Goal: Information Seeking & Learning: Check status

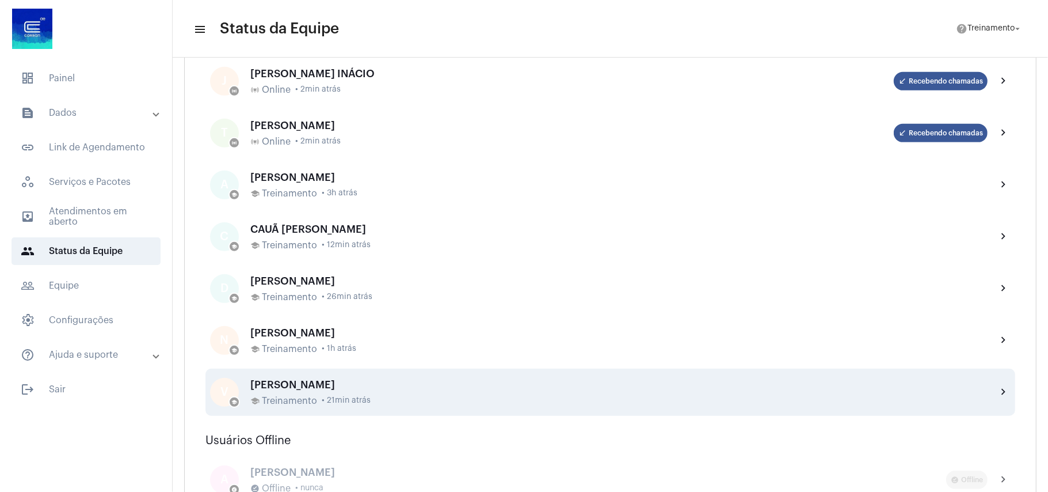
scroll to position [383, 0]
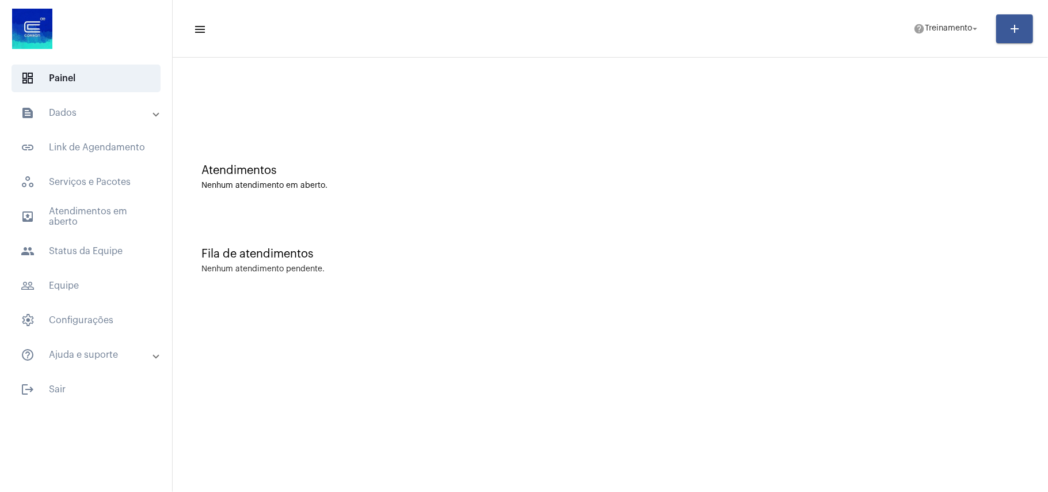
click at [81, 116] on mat-panel-title "text_snippet_outlined Dados" at bounding box center [87, 113] width 133 height 14
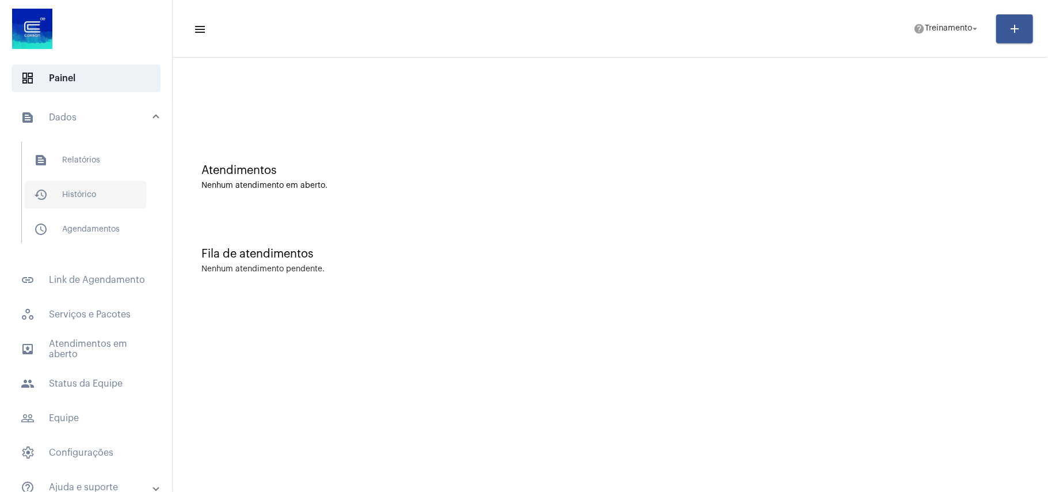
click at [77, 188] on span "history_outlined Histórico" at bounding box center [85, 195] width 121 height 28
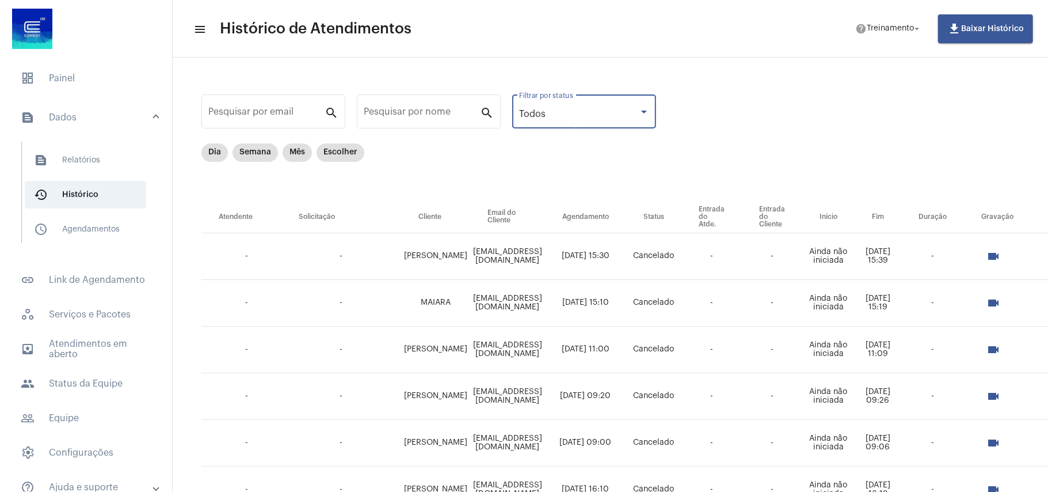
click at [611, 113] on div "Todos" at bounding box center [579, 114] width 120 height 10
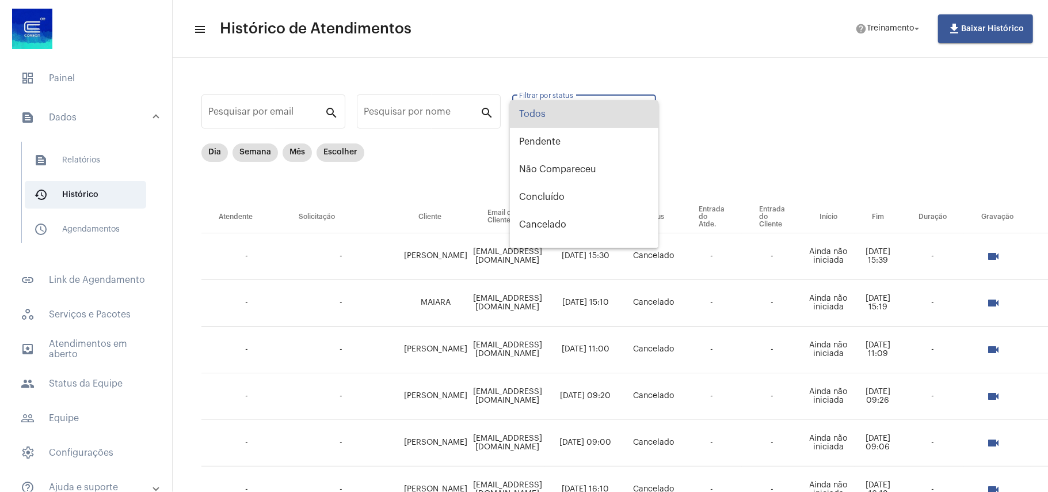
click at [216, 150] on div at bounding box center [524, 246] width 1048 height 492
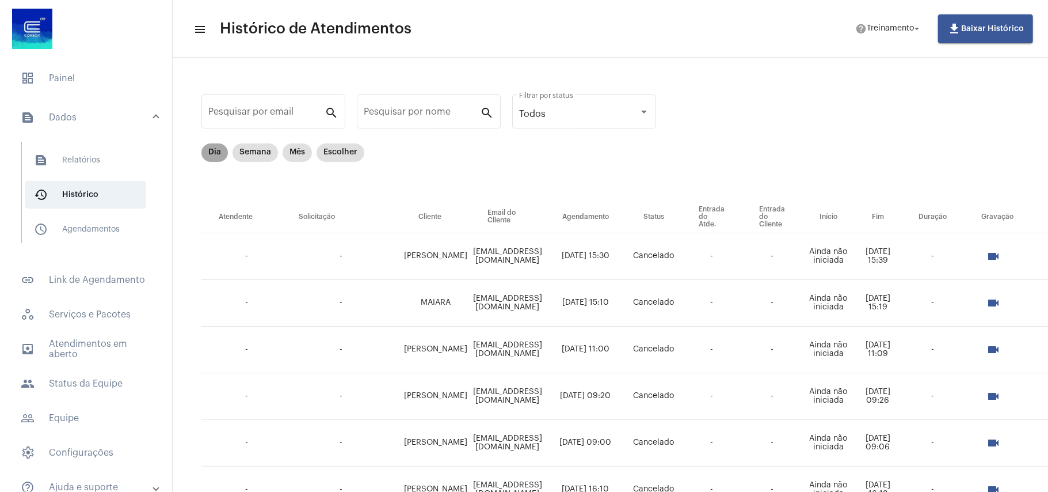
click at [214, 151] on mat-chip "Dia" at bounding box center [214, 152] width 26 height 18
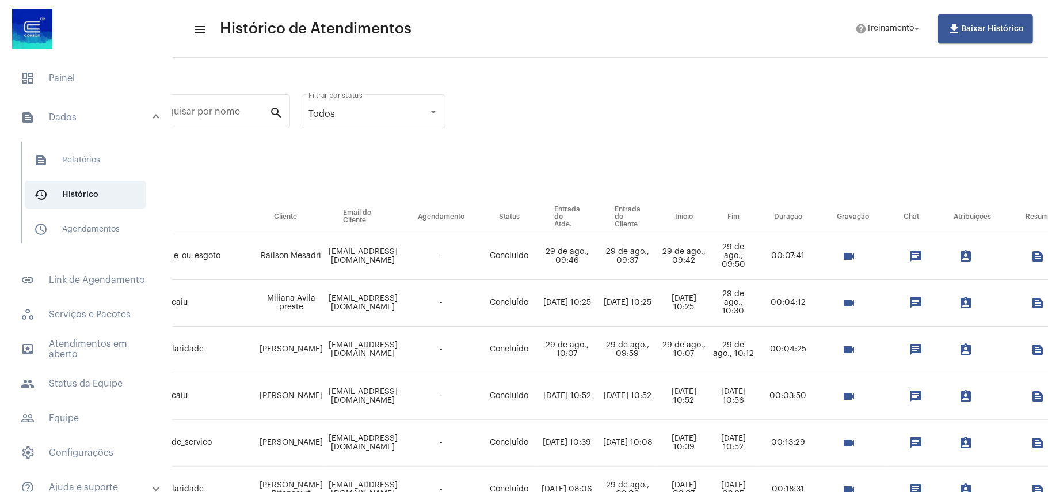
scroll to position [0, 294]
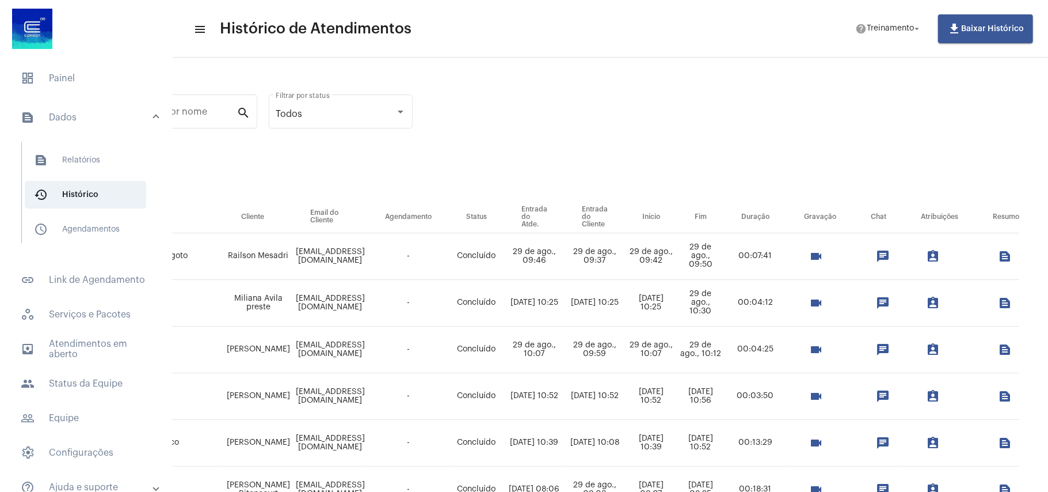
click at [926, 253] on mat-icon "assignment_ind" at bounding box center [933, 256] width 14 height 14
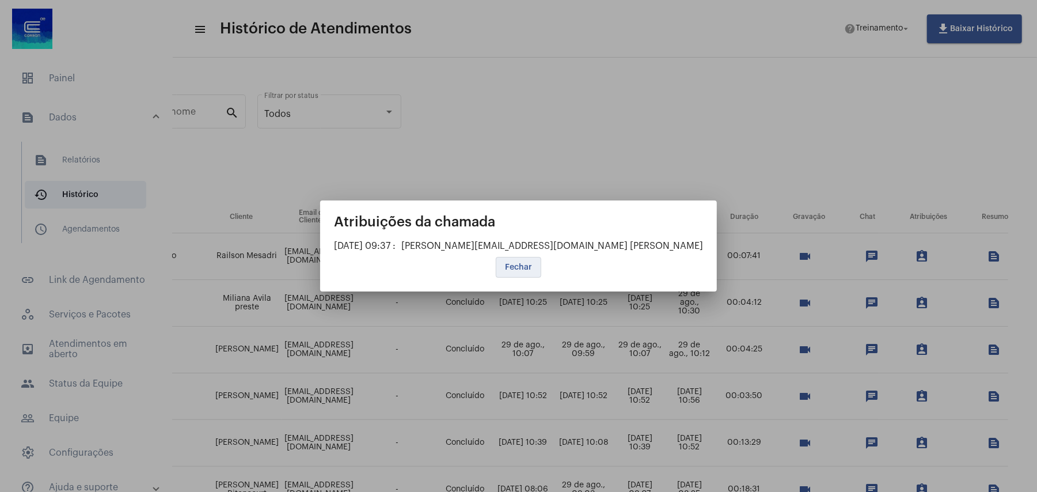
click at [525, 268] on span "Fechar" at bounding box center [518, 267] width 27 height 8
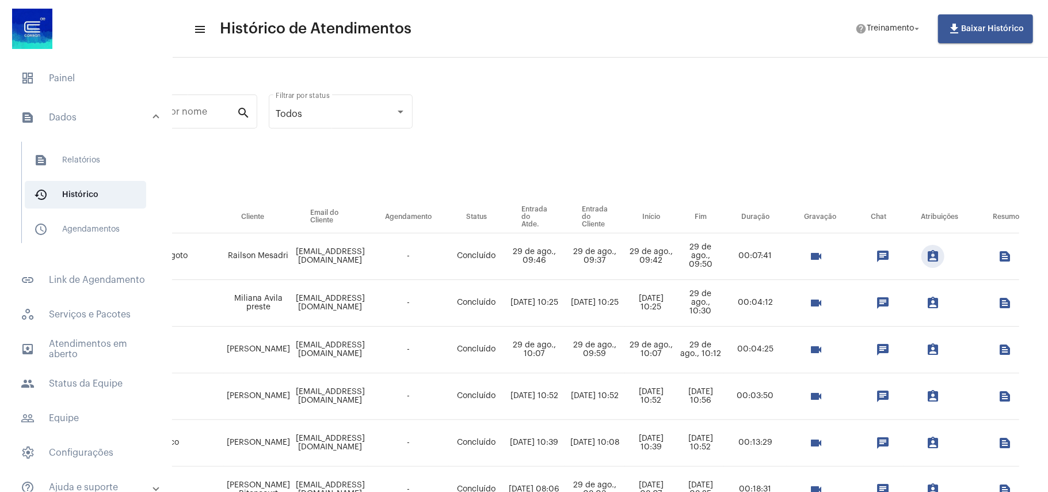
click at [922, 302] on button "assignment_ind" at bounding box center [933, 302] width 23 height 23
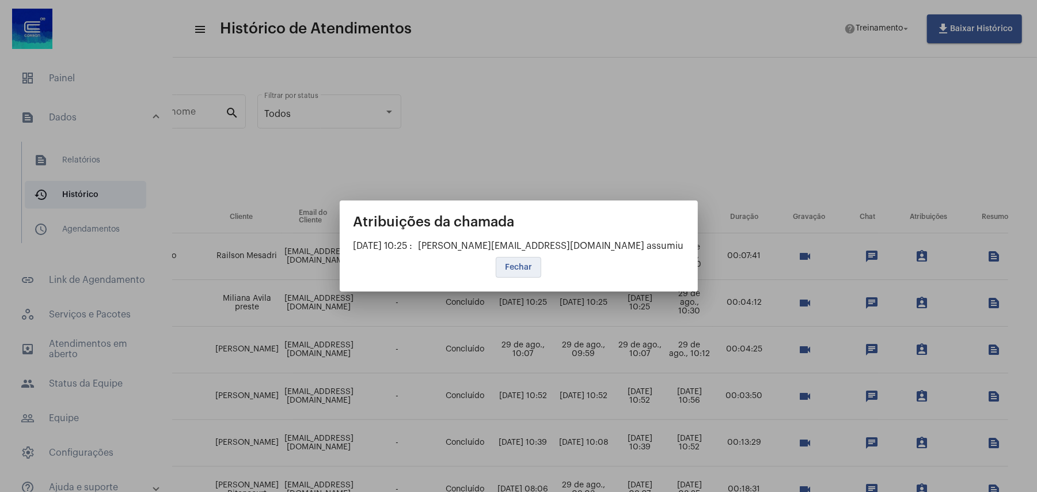
drag, startPoint x: 528, startPoint y: 271, endPoint x: 574, endPoint y: 270, distance: 46.1
click at [528, 271] on span "Fechar" at bounding box center [518, 267] width 27 height 8
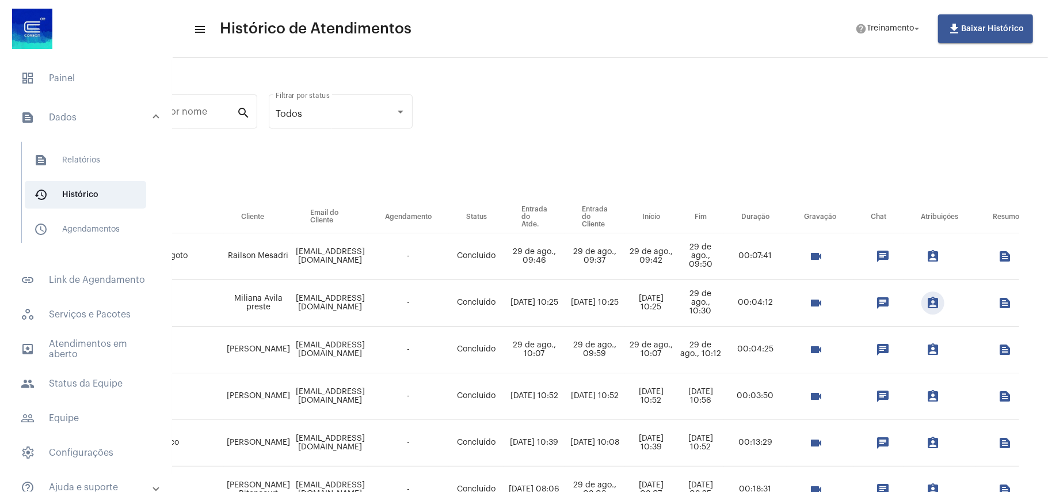
click at [926, 350] on mat-icon "assignment_ind" at bounding box center [933, 350] width 14 height 14
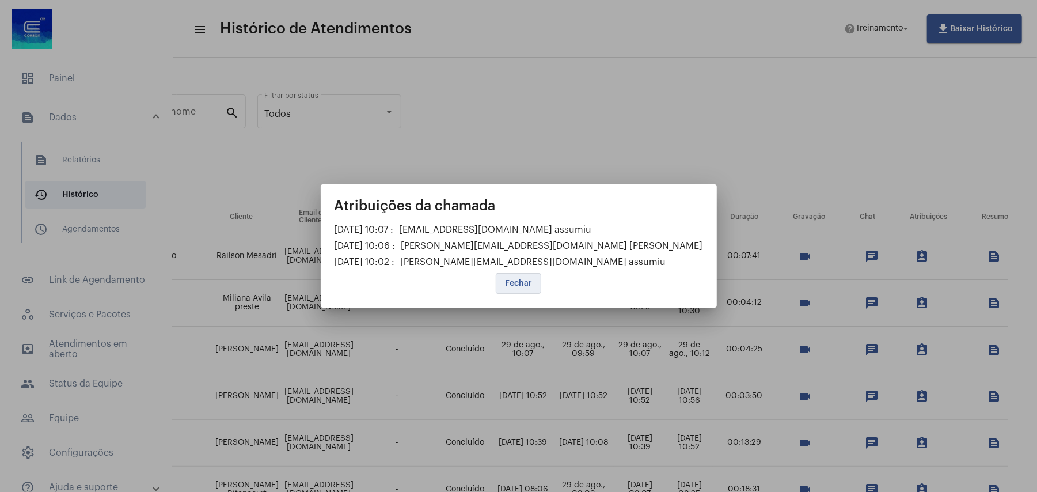
click at [525, 280] on span "Fechar" at bounding box center [518, 283] width 27 height 8
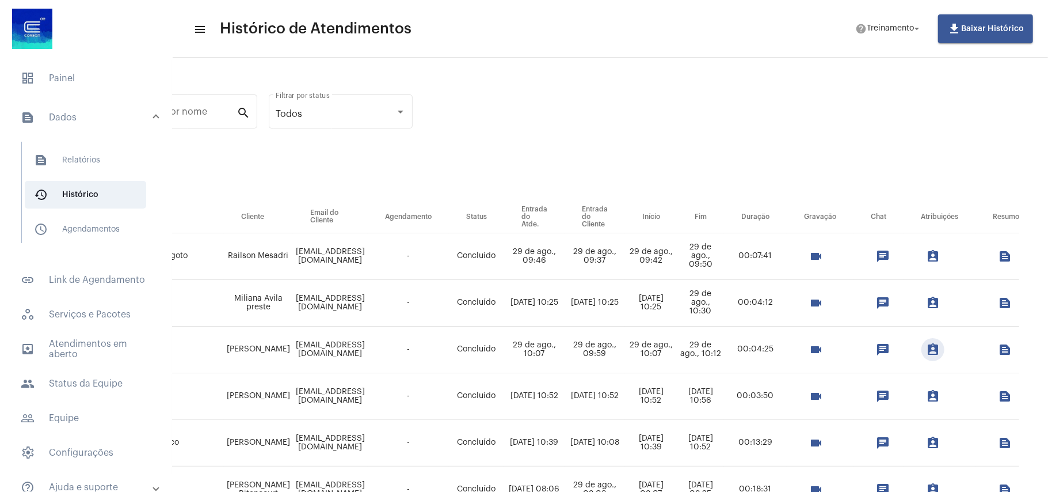
click at [922, 386] on button "assignment_ind" at bounding box center [933, 396] width 23 height 23
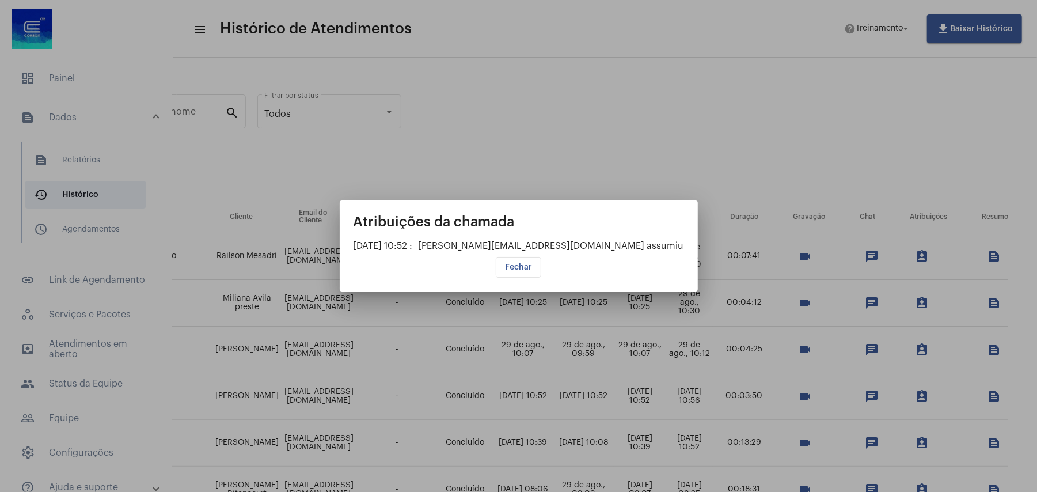
click at [517, 266] on span "Fechar" at bounding box center [518, 267] width 27 height 8
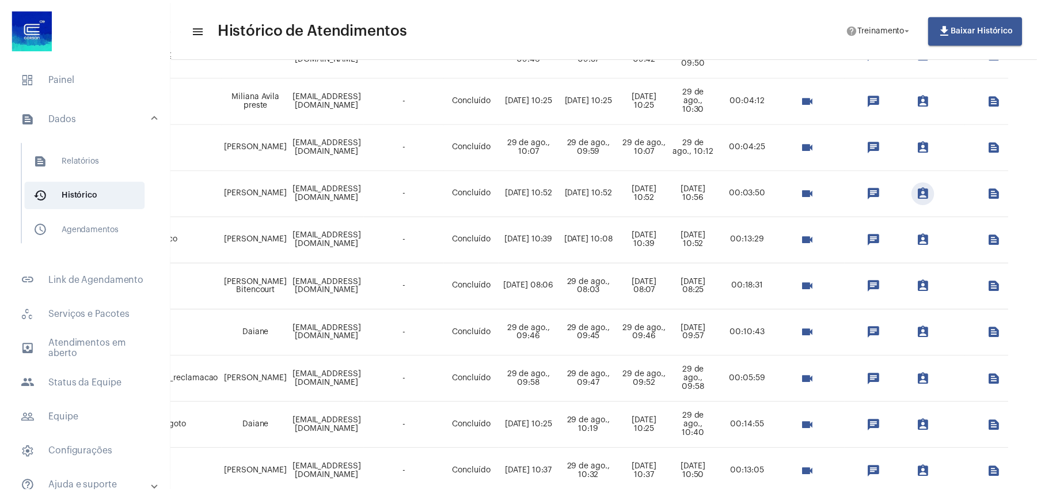
scroll to position [230, 294]
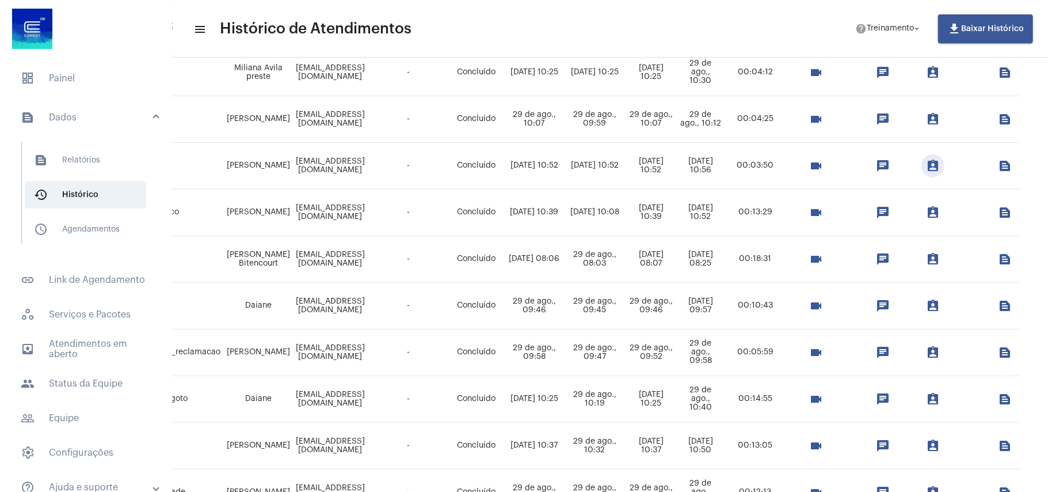
click at [926, 206] on mat-icon "assignment_ind" at bounding box center [933, 213] width 14 height 14
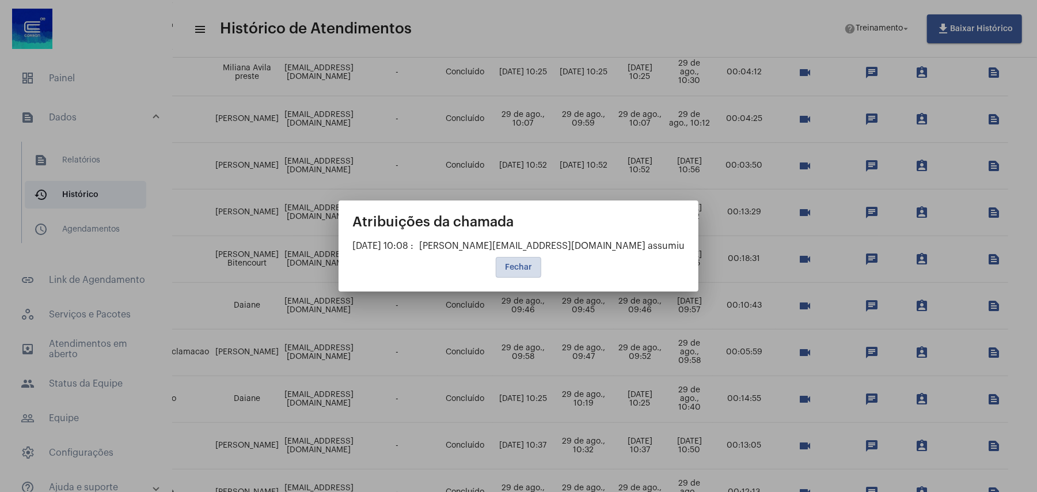
drag, startPoint x: 512, startPoint y: 265, endPoint x: 526, endPoint y: 261, distance: 14.8
click at [514, 265] on span "Fechar" at bounding box center [518, 267] width 27 height 8
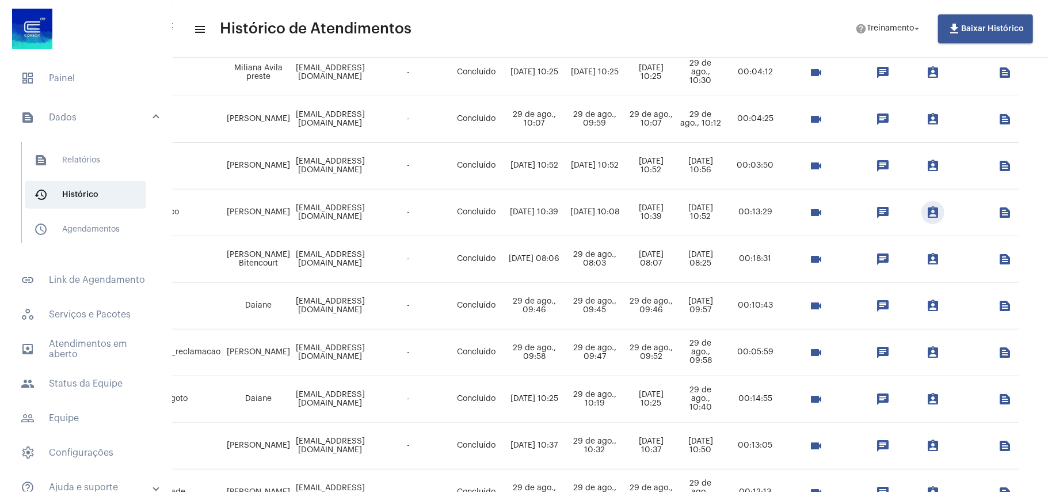
click at [926, 261] on mat-icon "assignment_ind" at bounding box center [933, 259] width 14 height 14
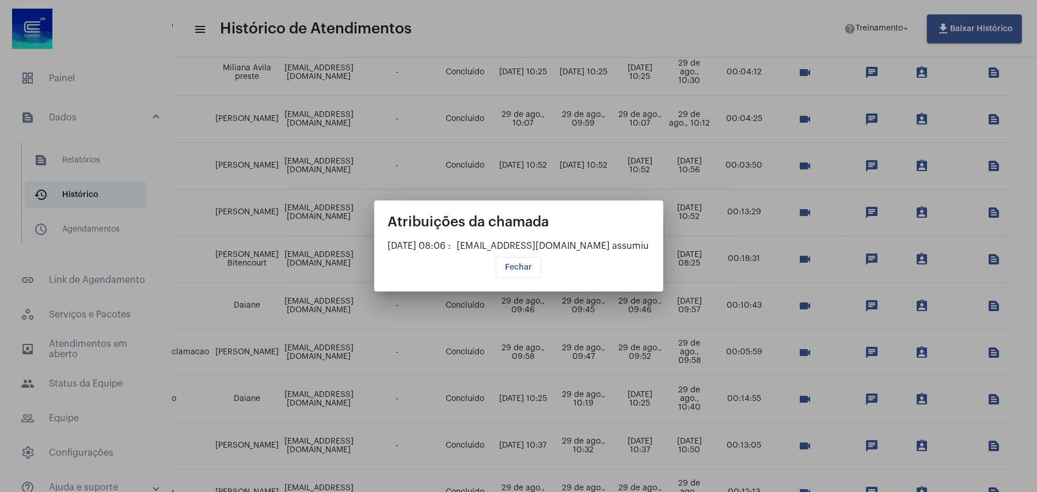
click at [920, 305] on div at bounding box center [518, 246] width 1037 height 492
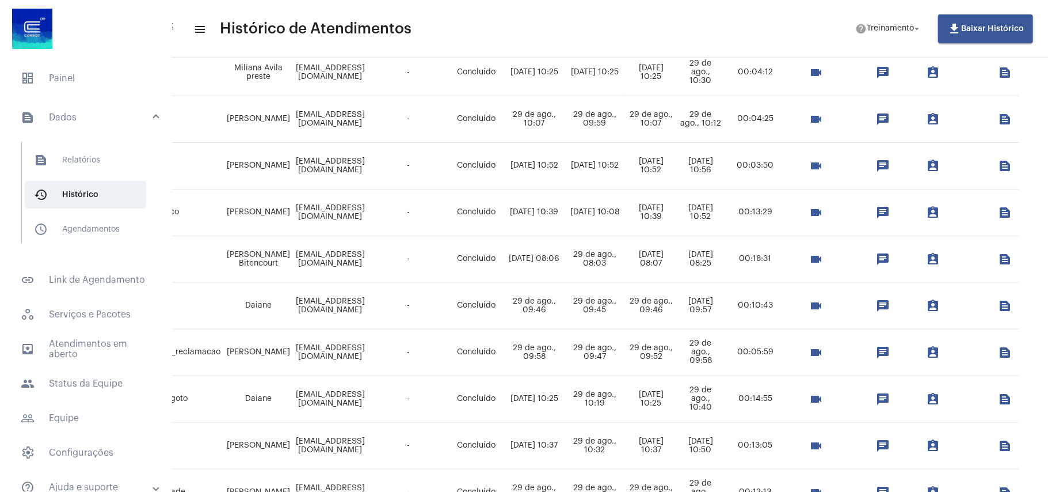
click at [926, 305] on mat-icon "assignment_ind" at bounding box center [933, 306] width 14 height 14
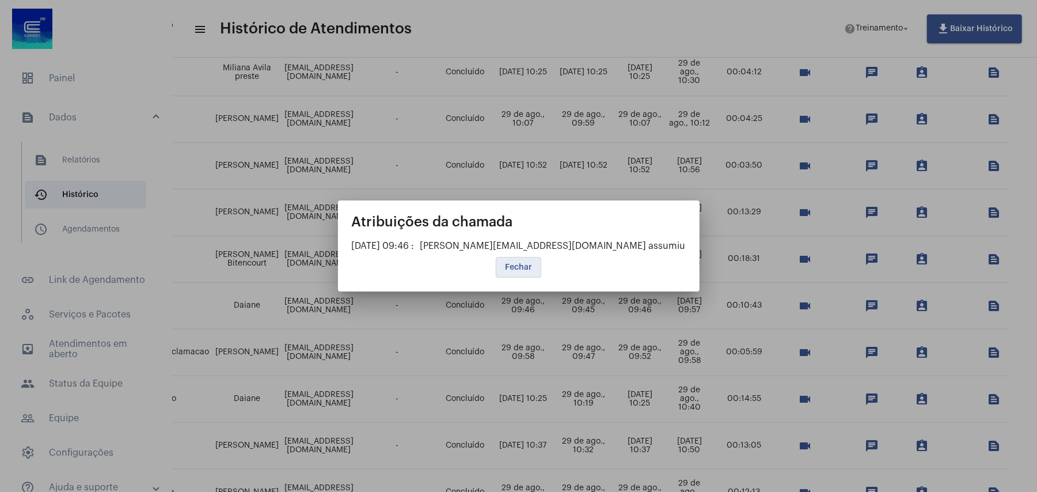
drag, startPoint x: 525, startPoint y: 263, endPoint x: 598, endPoint y: 267, distance: 72.6
click at [526, 263] on span "Fechar" at bounding box center [518, 267] width 27 height 8
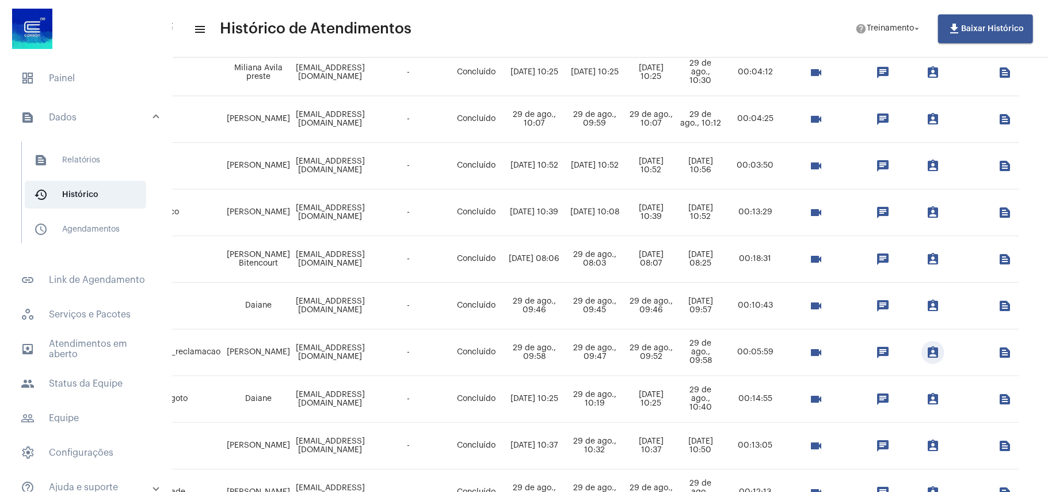
click at [926, 349] on mat-icon "assignment_ind" at bounding box center [933, 352] width 14 height 14
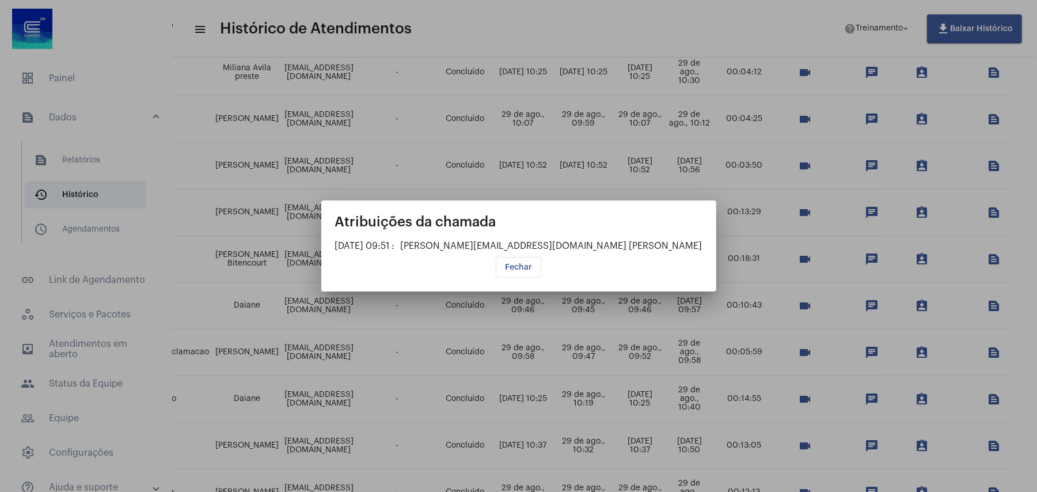
click at [515, 268] on span "Fechar" at bounding box center [518, 267] width 27 height 8
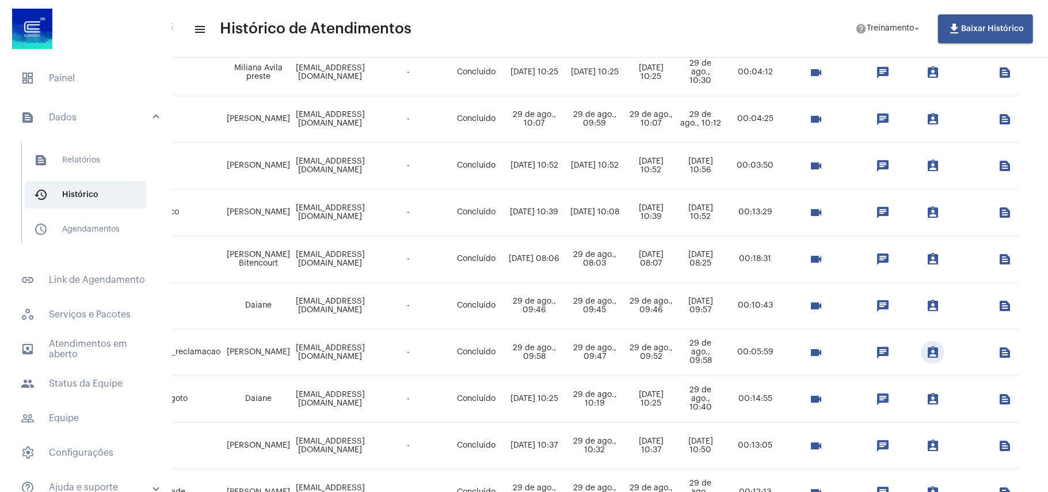
click at [998, 304] on mat-icon "text_snippet_outlined" at bounding box center [1005, 306] width 14 height 14
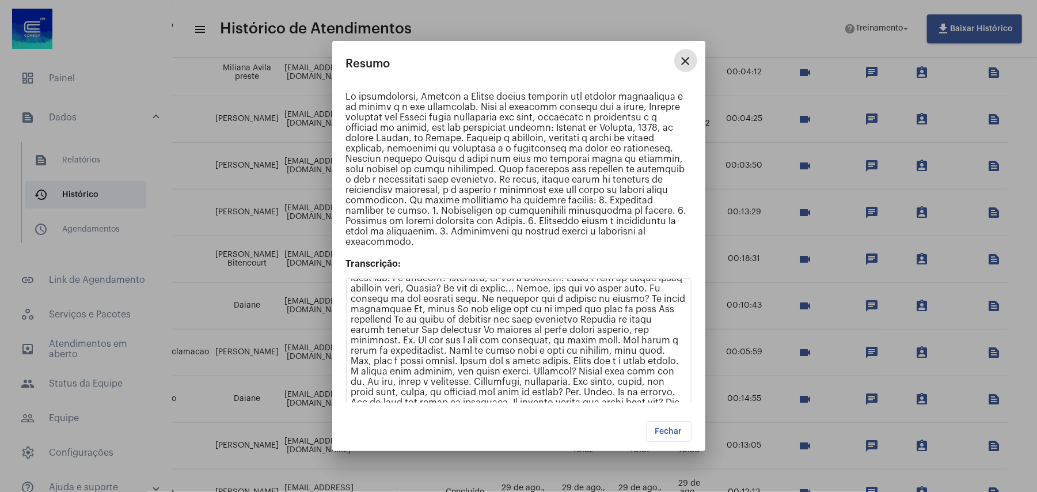
scroll to position [77, 0]
click at [479, 314] on p at bounding box center [518, 450] width 335 height 487
click at [431, 325] on p at bounding box center [518, 450] width 335 height 487
click at [486, 325] on p at bounding box center [518, 450] width 335 height 487
click at [398, 333] on p at bounding box center [518, 450] width 335 height 487
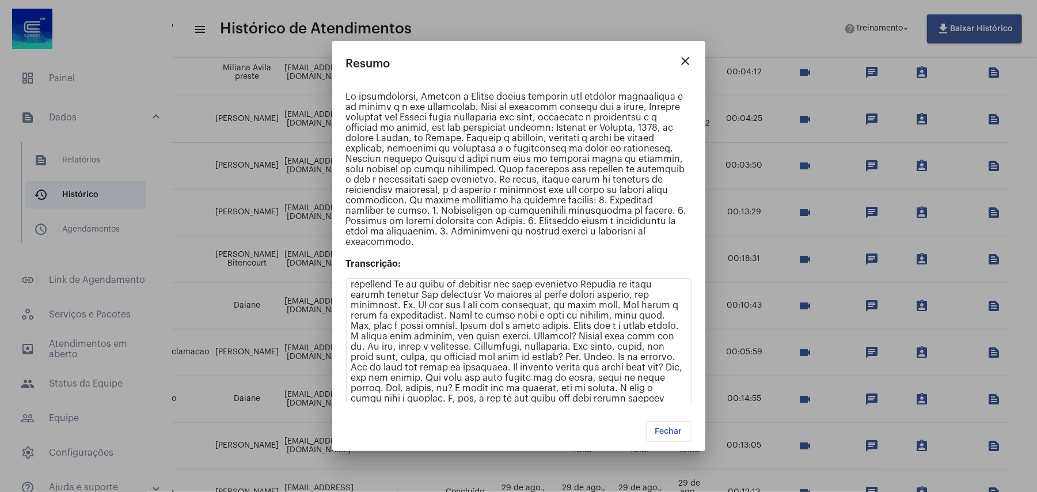
click at [476, 332] on p at bounding box center [518, 450] width 335 height 487
click at [528, 336] on p at bounding box center [518, 450] width 335 height 487
click at [579, 335] on p at bounding box center [518, 450] width 335 height 487
click at [391, 345] on p at bounding box center [518, 450] width 335 height 487
click at [433, 345] on p at bounding box center [518, 450] width 335 height 487
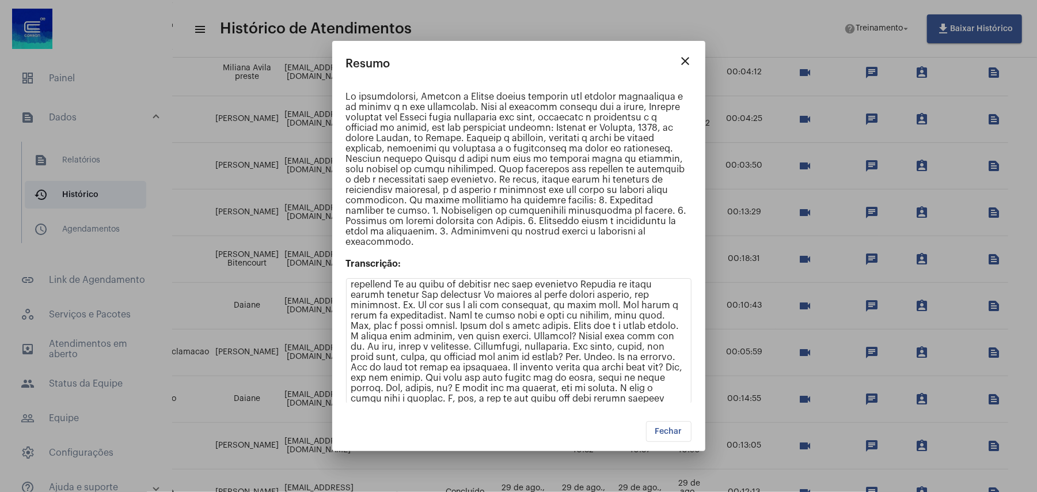
click at [546, 343] on p at bounding box center [518, 450] width 335 height 487
click at [413, 356] on p at bounding box center [518, 450] width 335 height 487
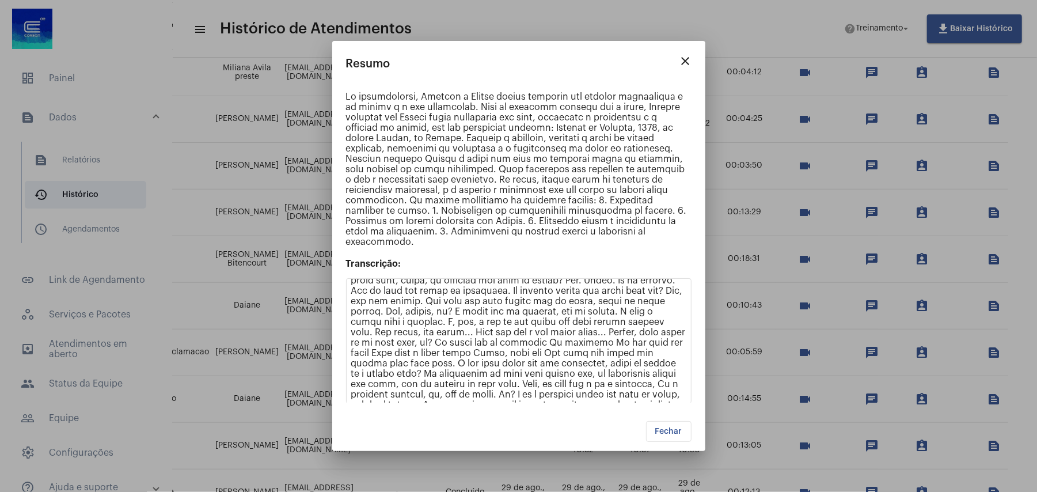
drag, startPoint x: 459, startPoint y: 359, endPoint x: 619, endPoint y: 357, distance: 160.6
click at [619, 357] on p at bounding box center [518, 373] width 335 height 487
click at [470, 372] on p at bounding box center [518, 373] width 335 height 487
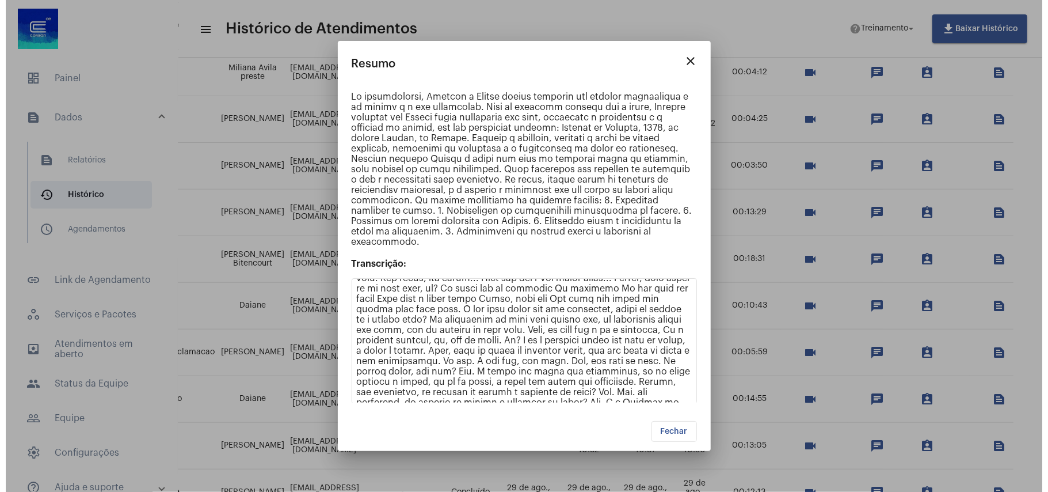
scroll to position [230, 0]
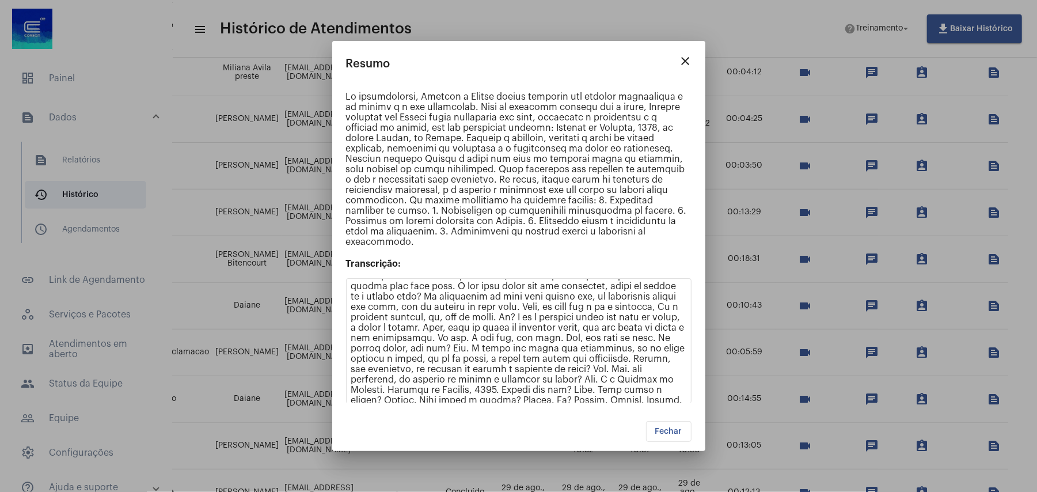
click at [684, 59] on mat-icon "close" at bounding box center [686, 61] width 14 height 14
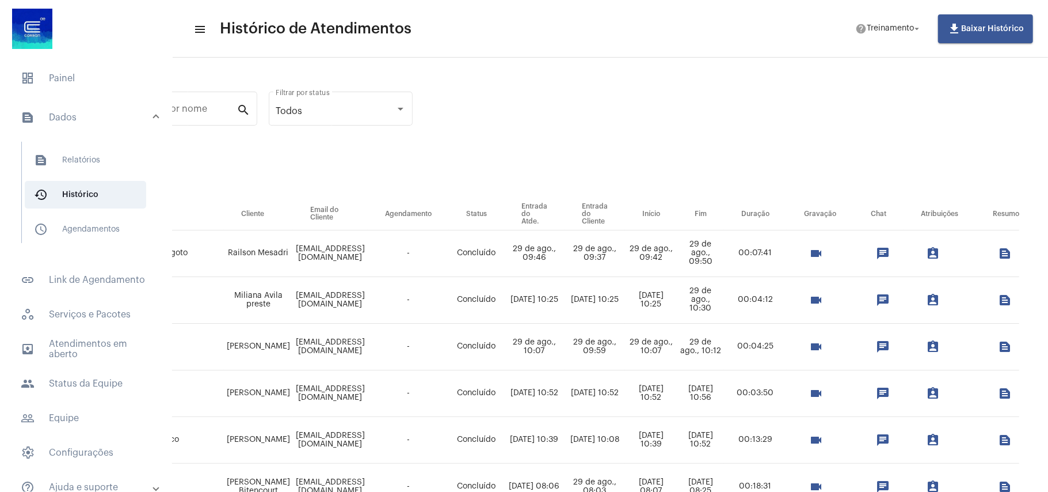
scroll to position [0, 294]
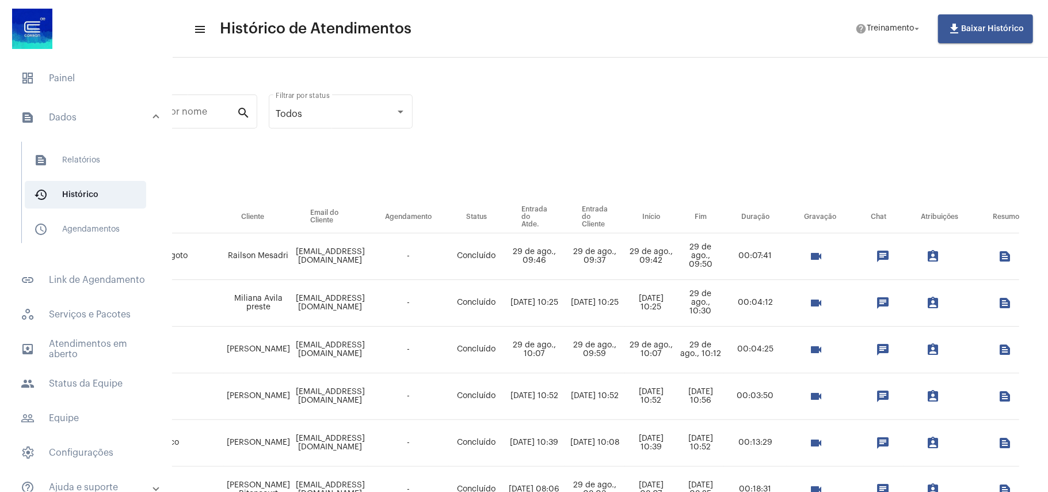
drag, startPoint x: 911, startPoint y: 210, endPoint x: 952, endPoint y: 215, distance: 41.8
click at [952, 215] on th "Atribuições" at bounding box center [940, 217] width 72 height 32
click at [926, 348] on mat-icon "assignment_ind" at bounding box center [933, 350] width 14 height 14
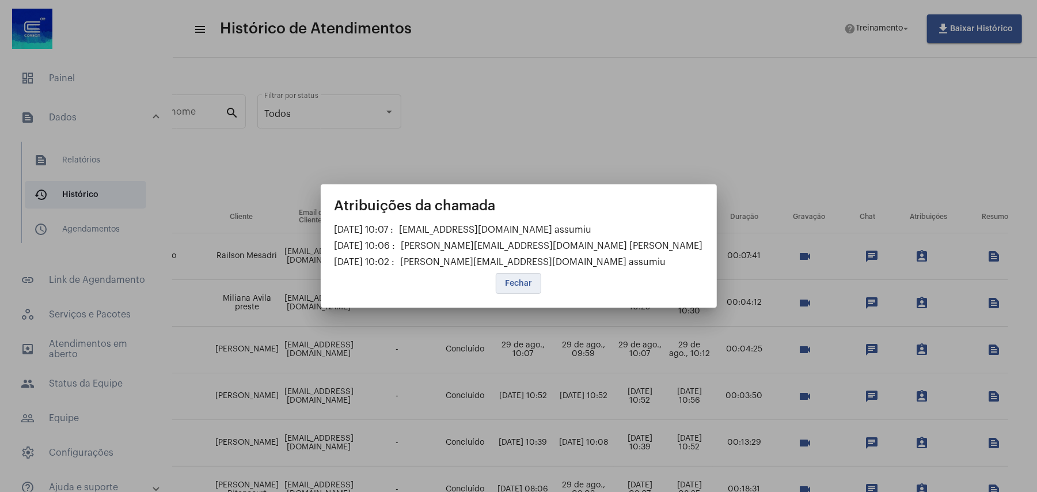
click at [512, 283] on span "Fechar" at bounding box center [518, 283] width 27 height 8
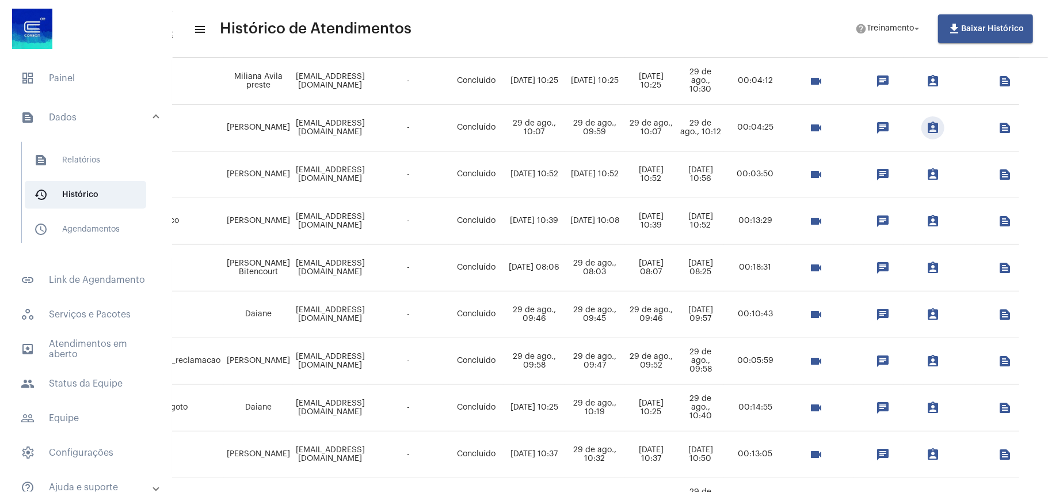
scroll to position [307, 294]
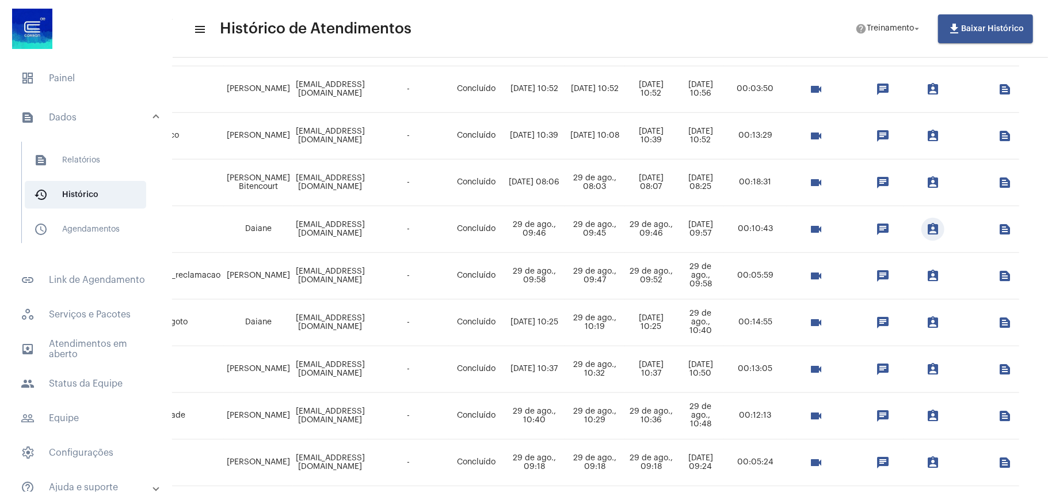
click at [926, 227] on mat-icon "assignment_ind" at bounding box center [933, 229] width 14 height 14
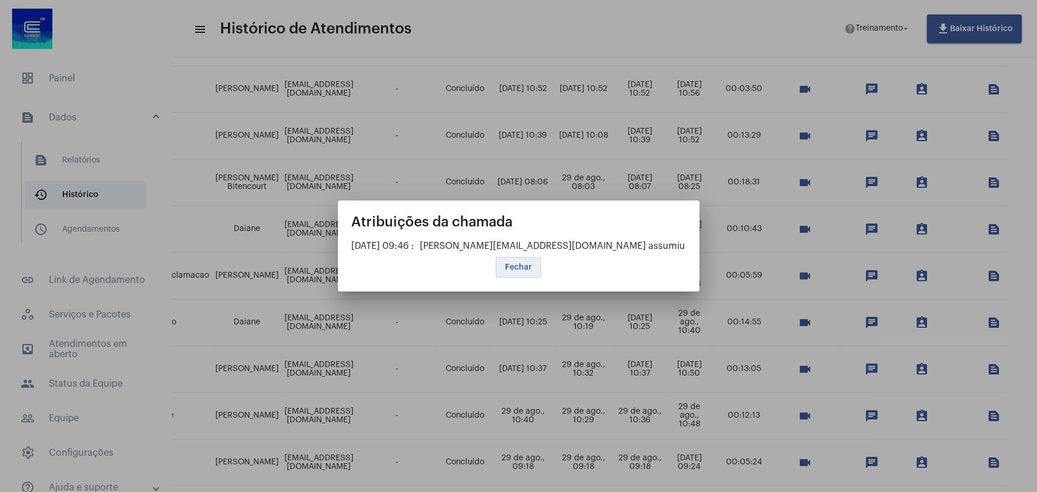
click at [512, 264] on span "Fechar" at bounding box center [518, 267] width 27 height 8
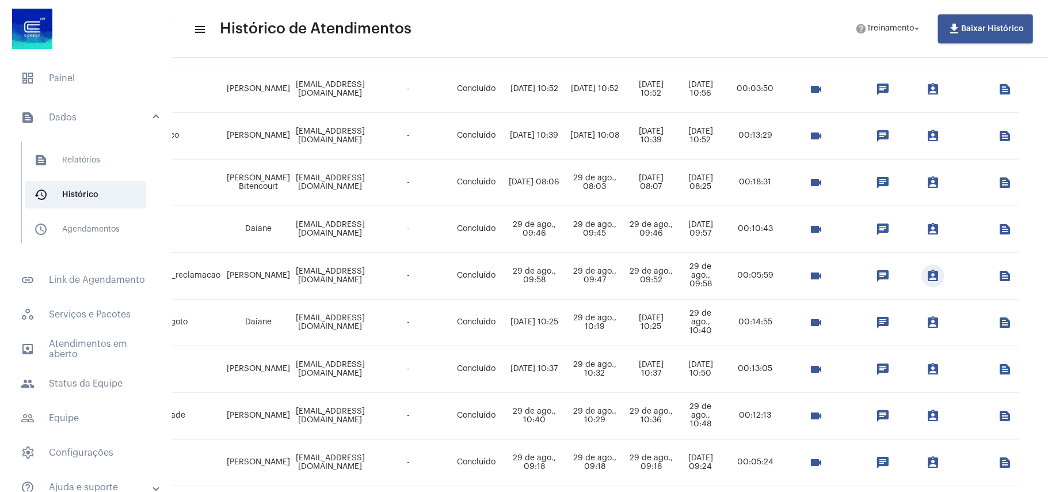
click at [926, 280] on mat-icon "assignment_ind" at bounding box center [933, 276] width 14 height 14
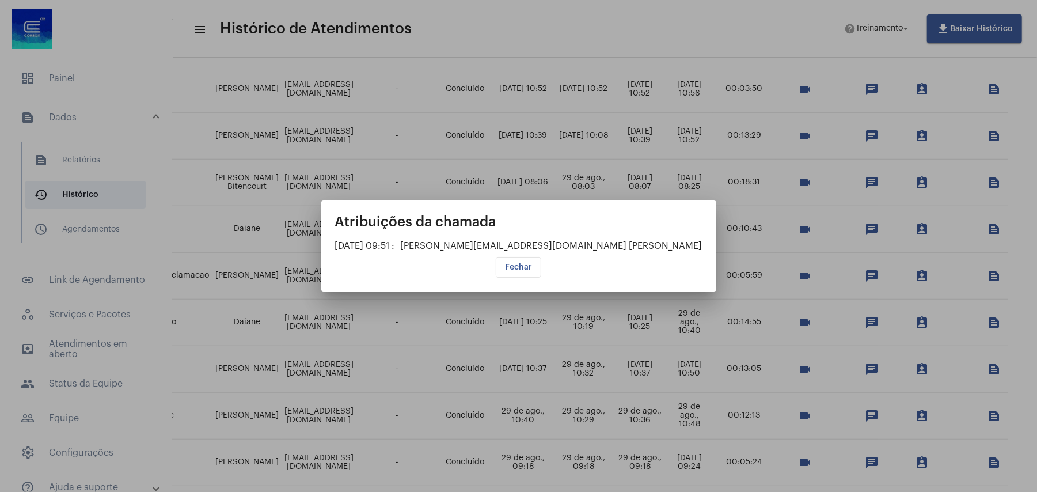
click at [920, 328] on div at bounding box center [518, 246] width 1037 height 492
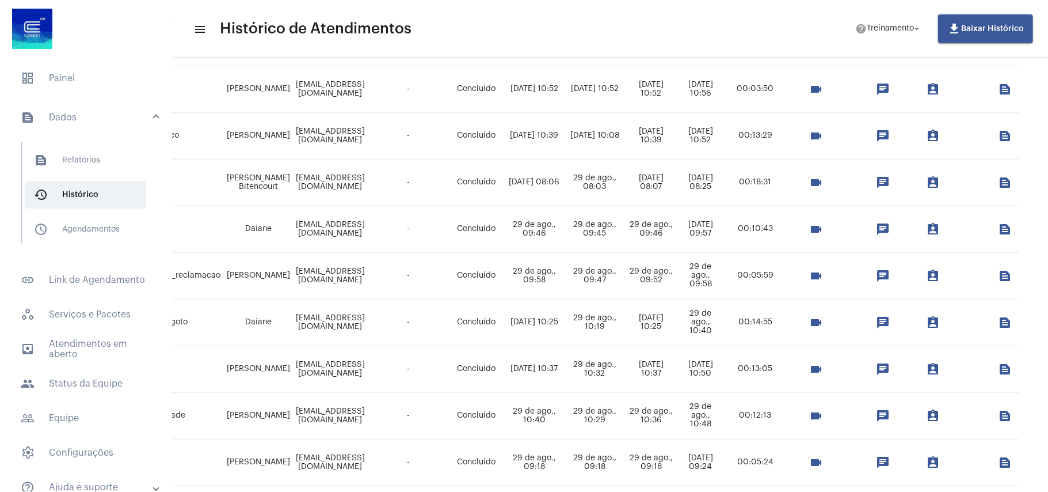
click at [926, 325] on mat-icon "assignment_ind" at bounding box center [933, 322] width 14 height 14
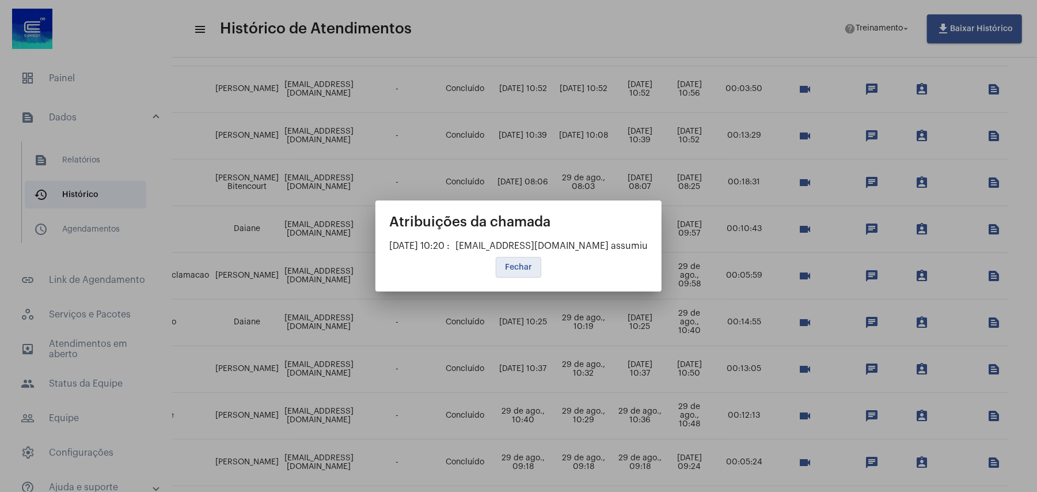
click at [919, 323] on div at bounding box center [518, 246] width 1037 height 492
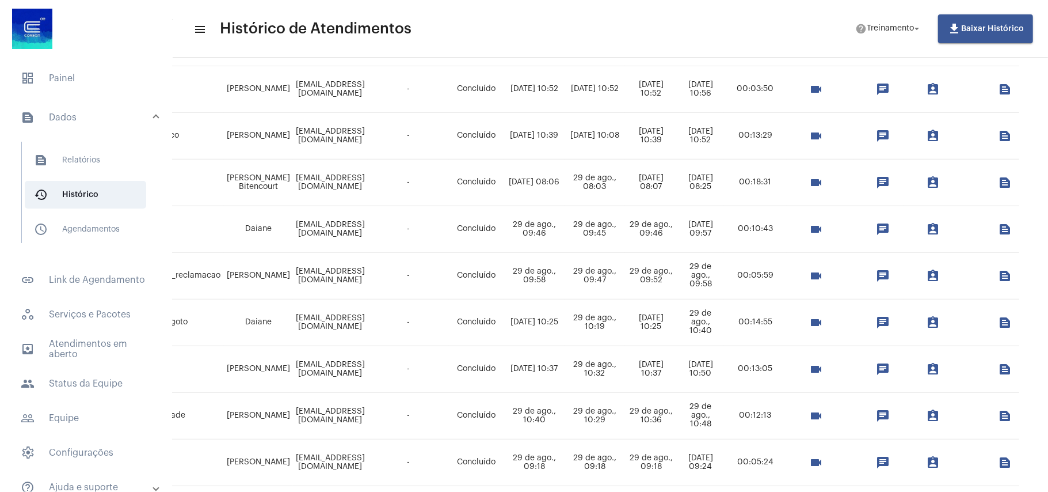
click at [926, 368] on mat-icon "assignment_ind" at bounding box center [933, 369] width 14 height 14
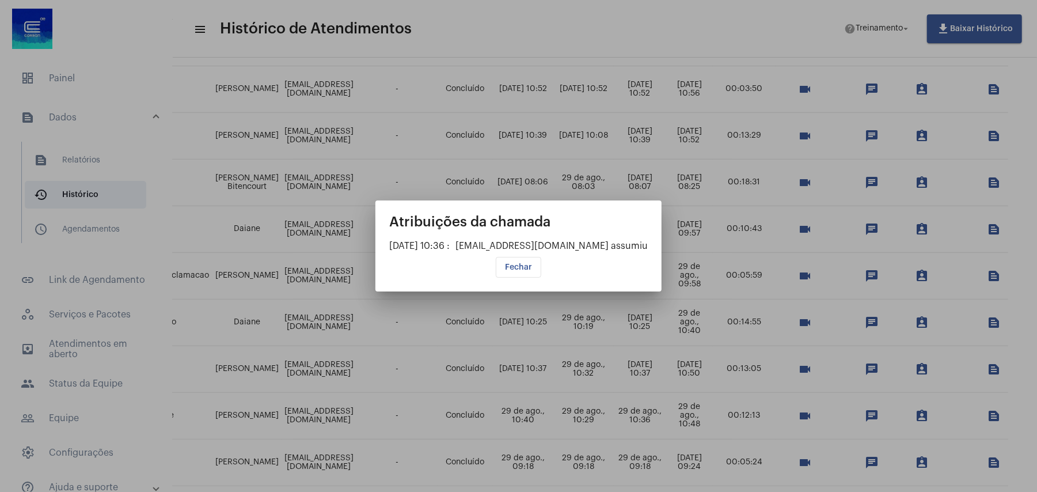
click at [918, 417] on div at bounding box center [518, 246] width 1037 height 492
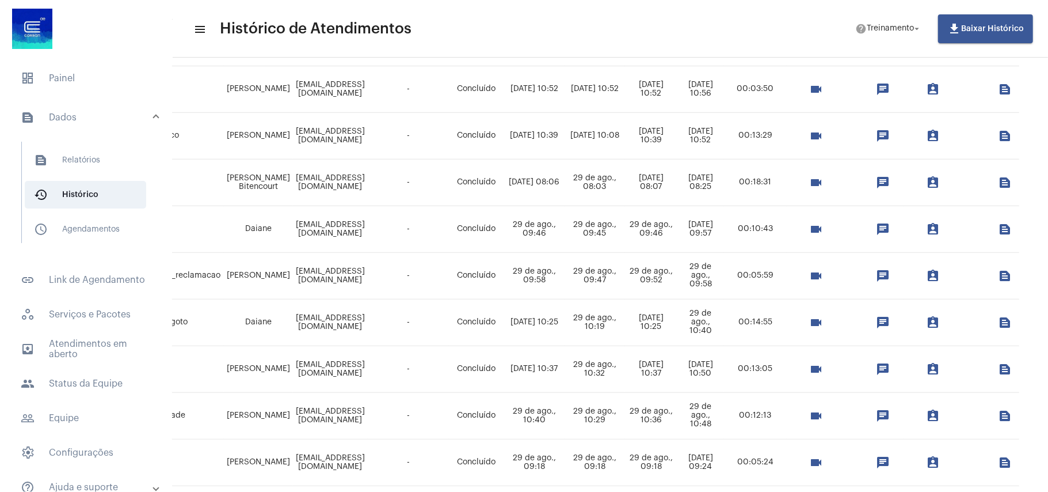
click at [926, 417] on mat-icon "assignment_ind" at bounding box center [933, 416] width 14 height 14
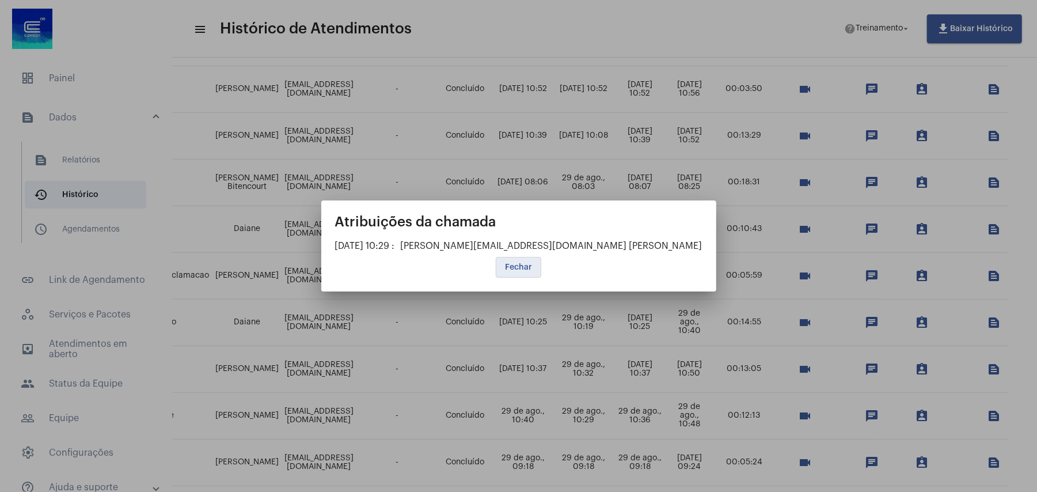
click at [918, 417] on div at bounding box center [518, 246] width 1037 height 492
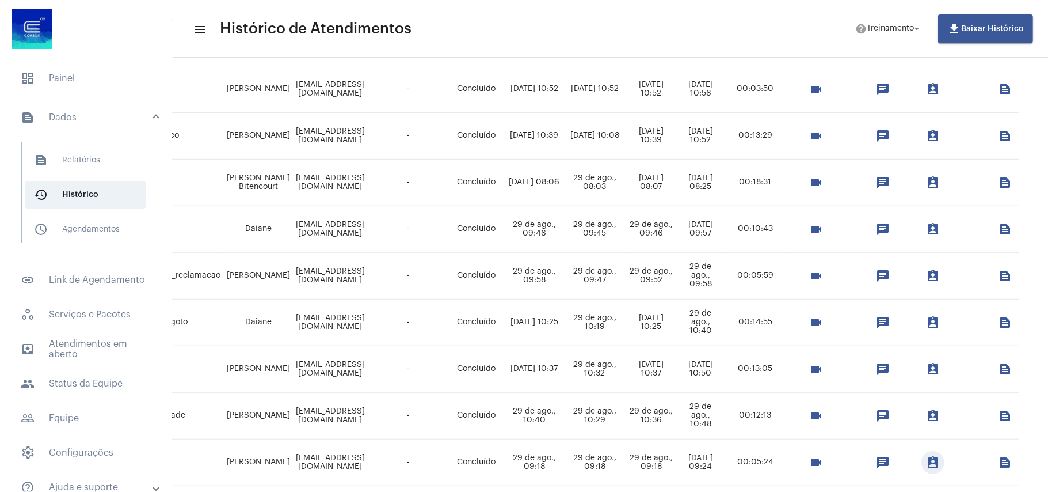
click at [926, 466] on mat-icon "assignment_ind" at bounding box center [933, 462] width 14 height 14
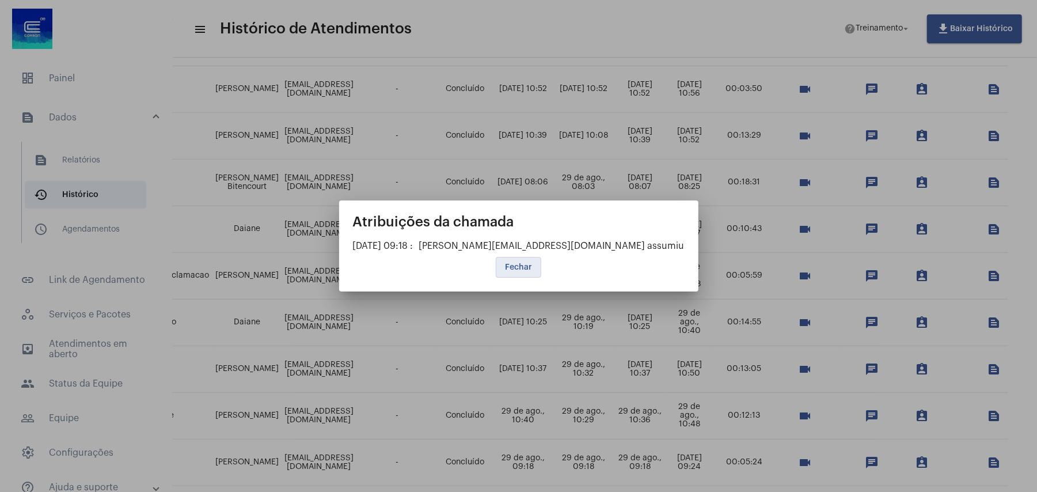
click at [920, 466] on div at bounding box center [518, 246] width 1037 height 492
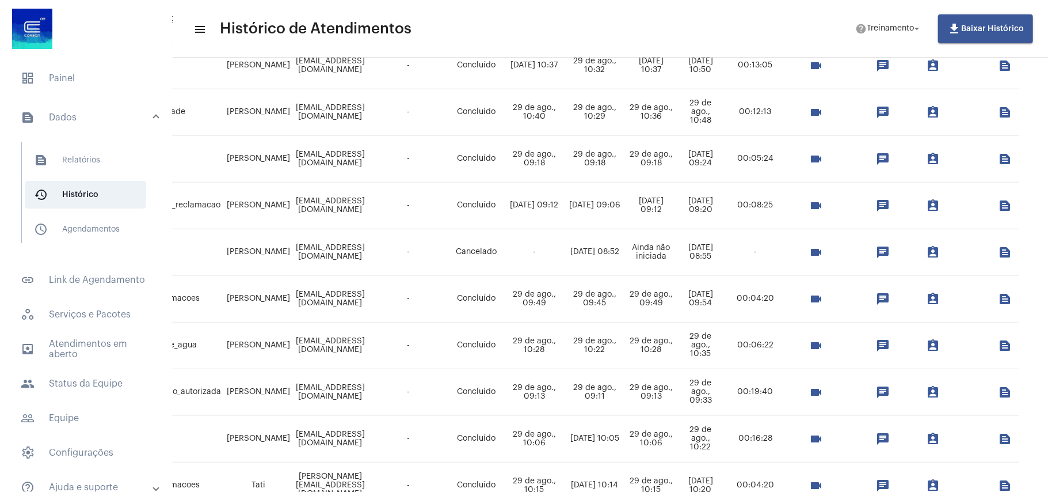
scroll to position [614, 294]
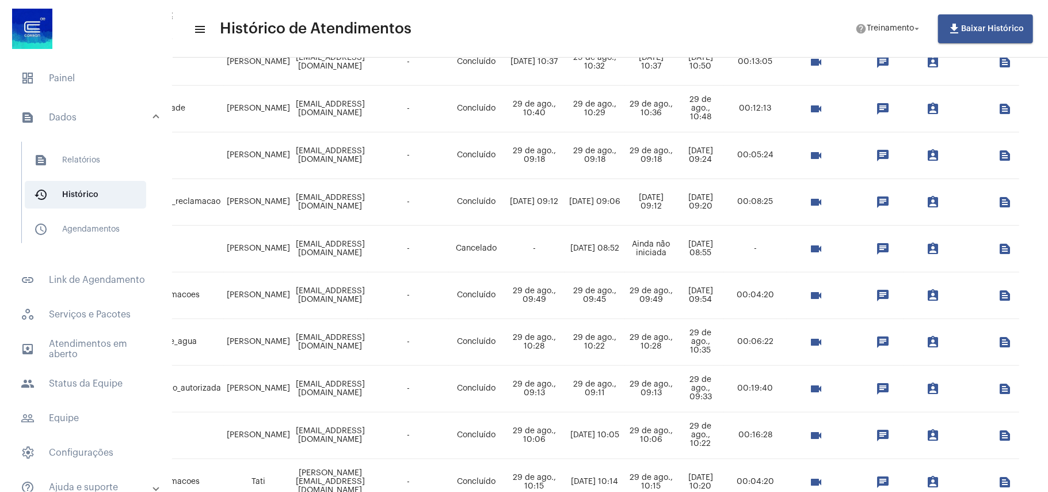
click at [926, 203] on mat-icon "assignment_ind" at bounding box center [933, 202] width 14 height 14
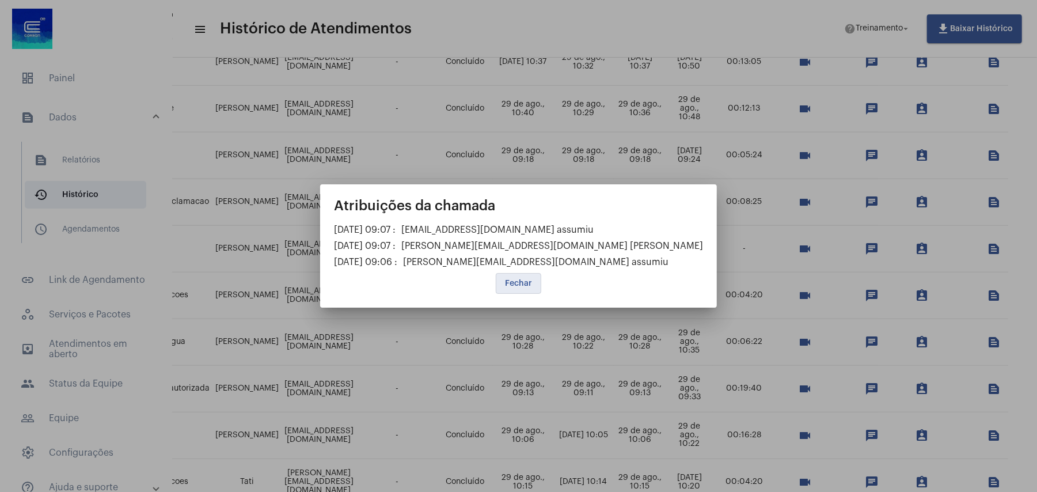
click at [920, 248] on div at bounding box center [518, 246] width 1037 height 492
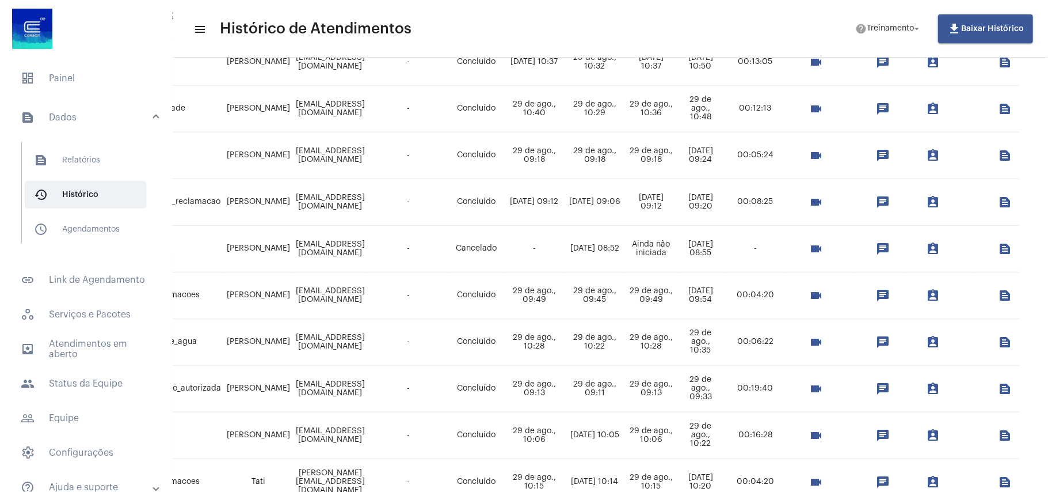
click at [926, 248] on mat-icon "assignment_ind" at bounding box center [933, 249] width 14 height 14
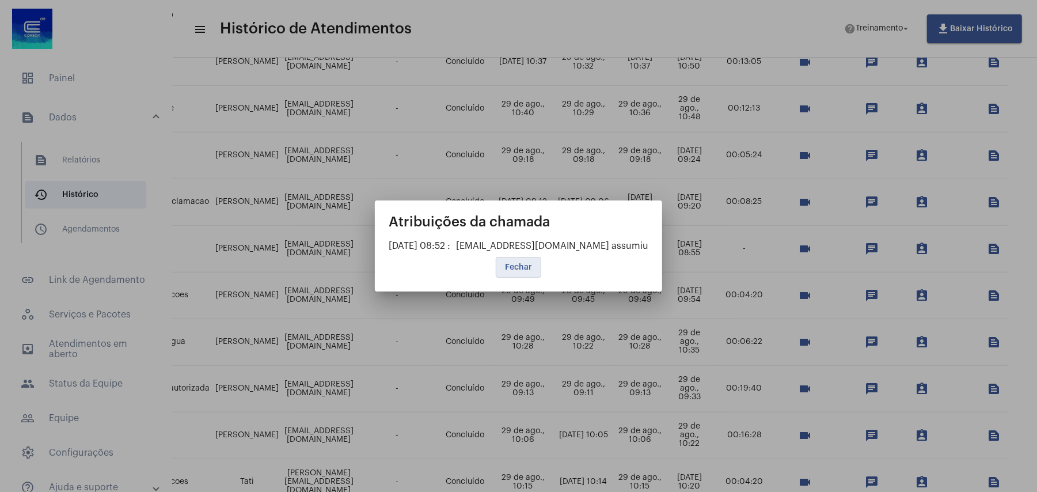
click at [916, 204] on div at bounding box center [518, 246] width 1037 height 492
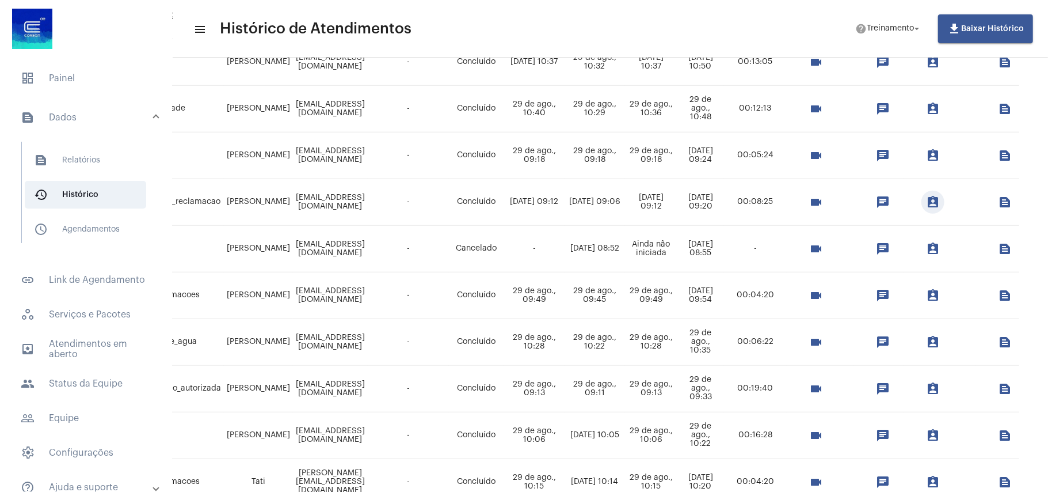
click at [926, 203] on mat-icon "assignment_ind" at bounding box center [933, 202] width 14 height 14
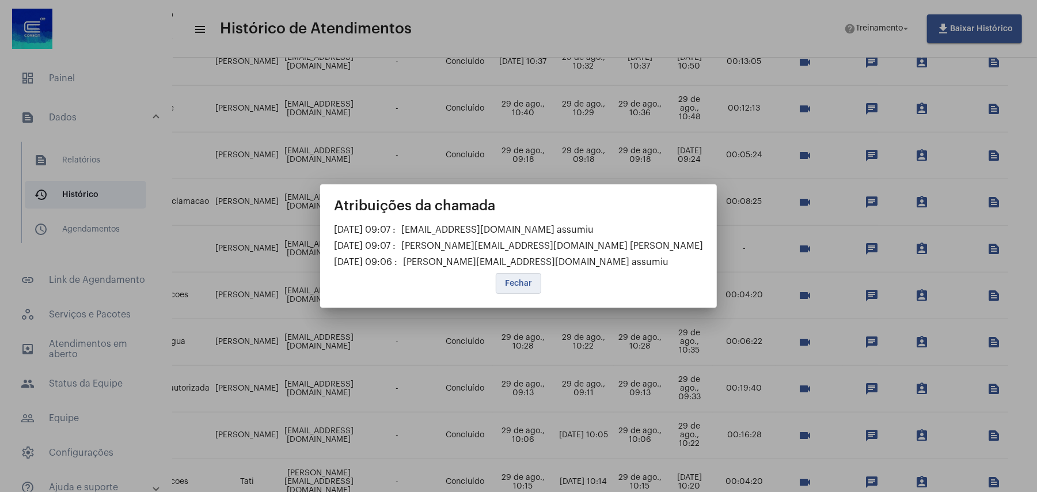
click at [518, 277] on button "Fechar" at bounding box center [518, 283] width 45 height 21
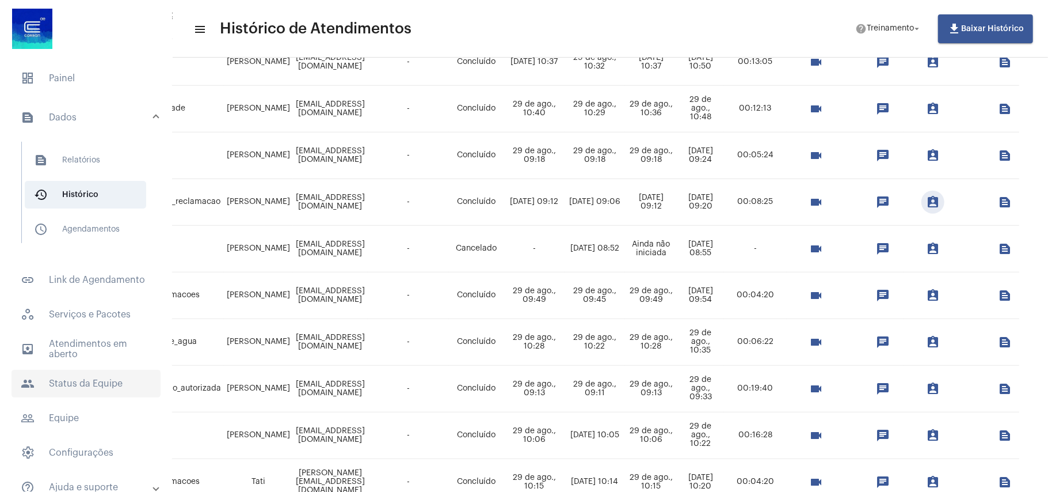
click at [81, 382] on span "people Status da Equipe" at bounding box center [86, 384] width 149 height 28
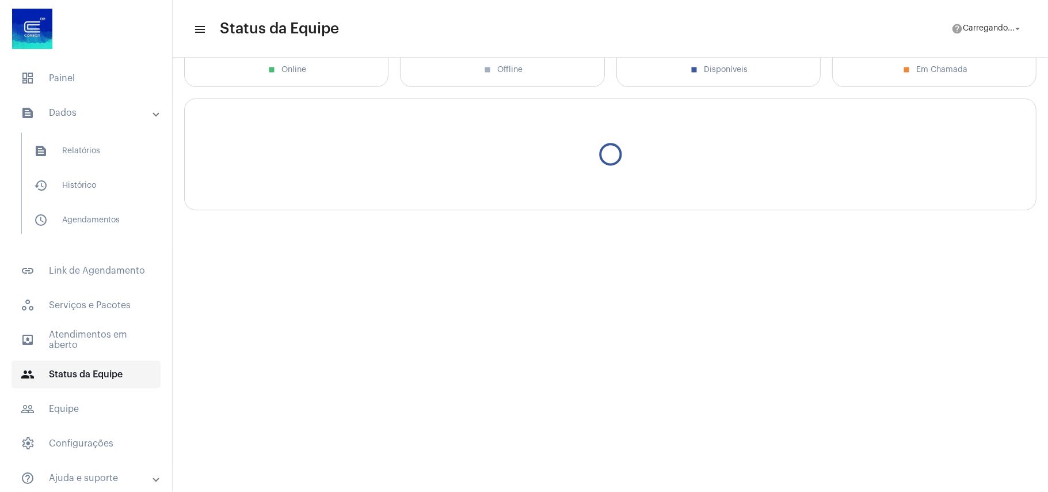
scroll to position [81, 0]
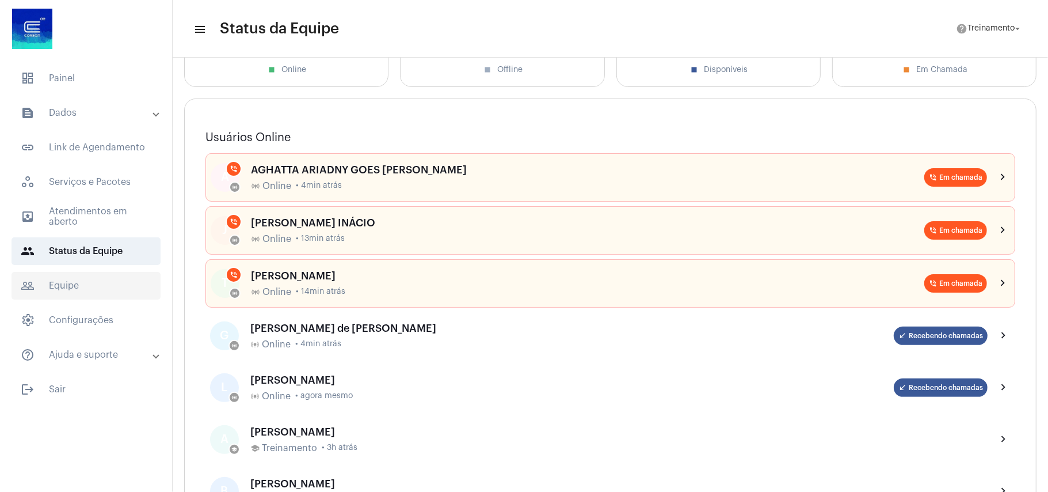
click at [94, 275] on span "people_outline Equipe" at bounding box center [86, 286] width 149 height 28
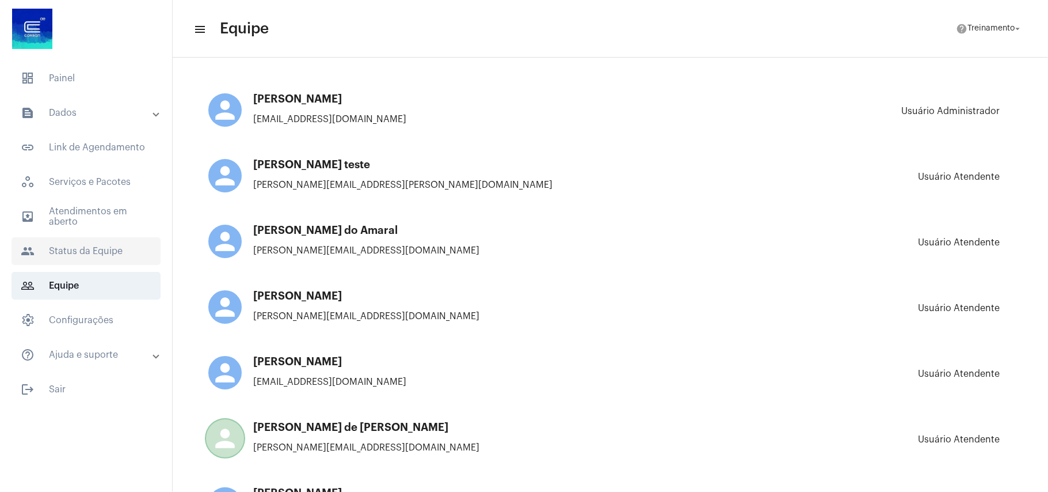
click at [105, 252] on span "people Status da Equipe" at bounding box center [86, 251] width 149 height 28
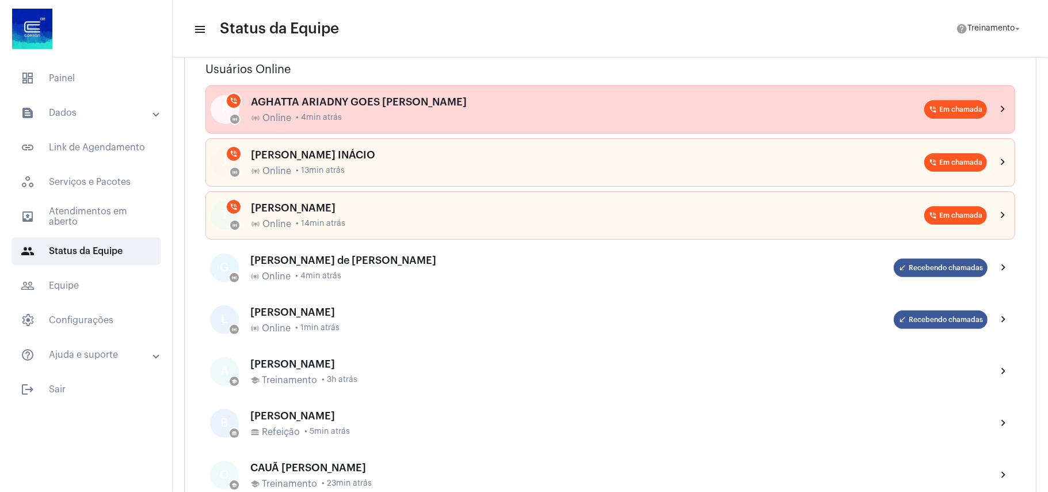
scroll to position [153, 0]
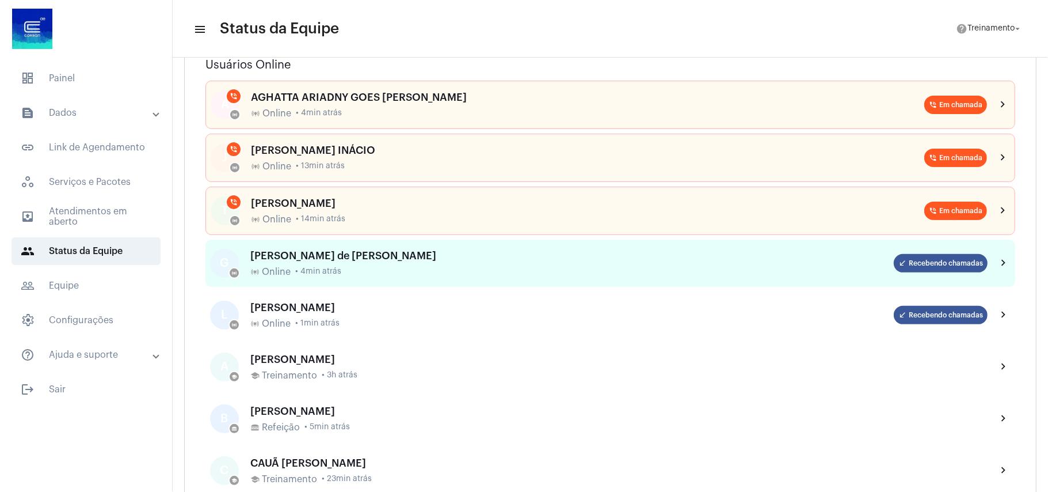
click at [309, 282] on div "G online_prediction [PERSON_NAME] de [PERSON_NAME] online_prediction Online • 4…" at bounding box center [611, 262] width 810 height 47
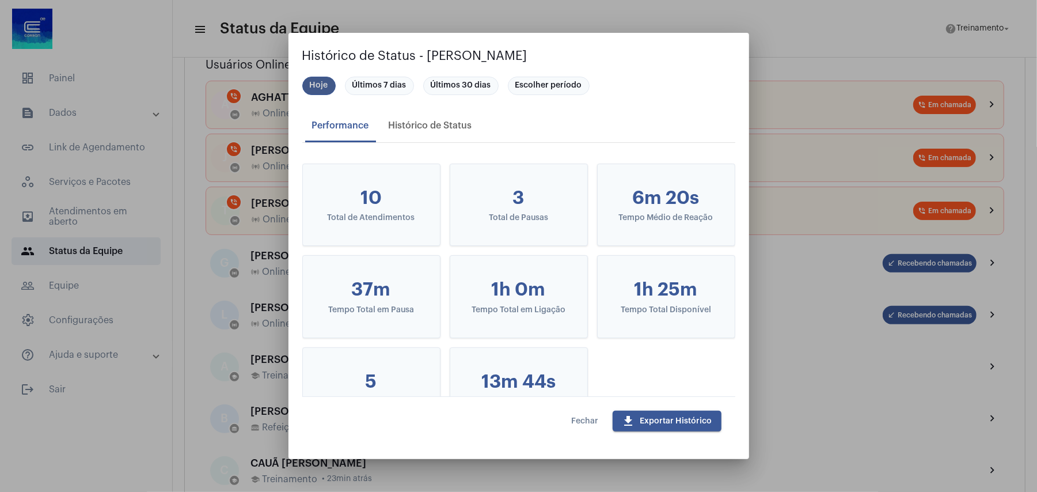
click at [324, 85] on mat-chip "Hoje" at bounding box center [318, 86] width 33 height 18
click at [438, 129] on div "Histórico de Status" at bounding box center [430, 125] width 83 height 10
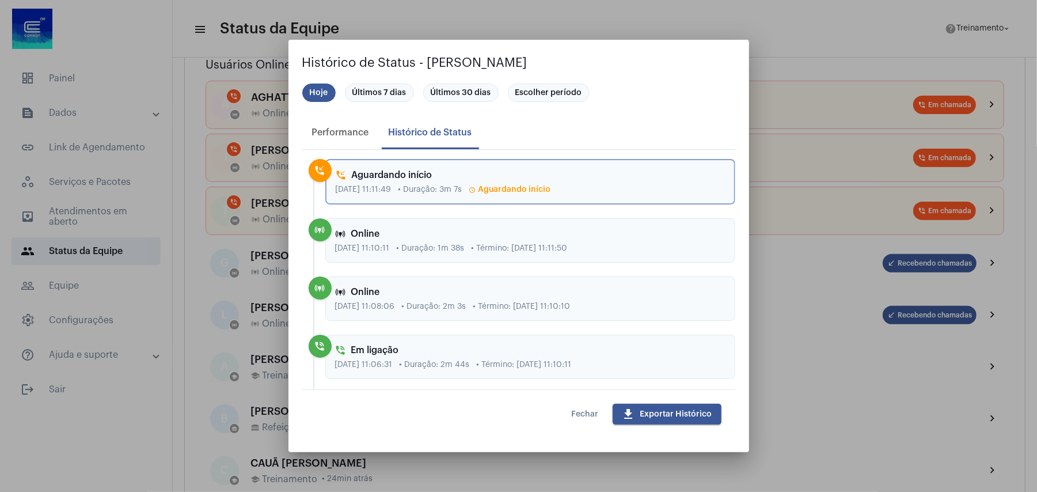
click at [74, 249] on div at bounding box center [518, 246] width 1037 height 492
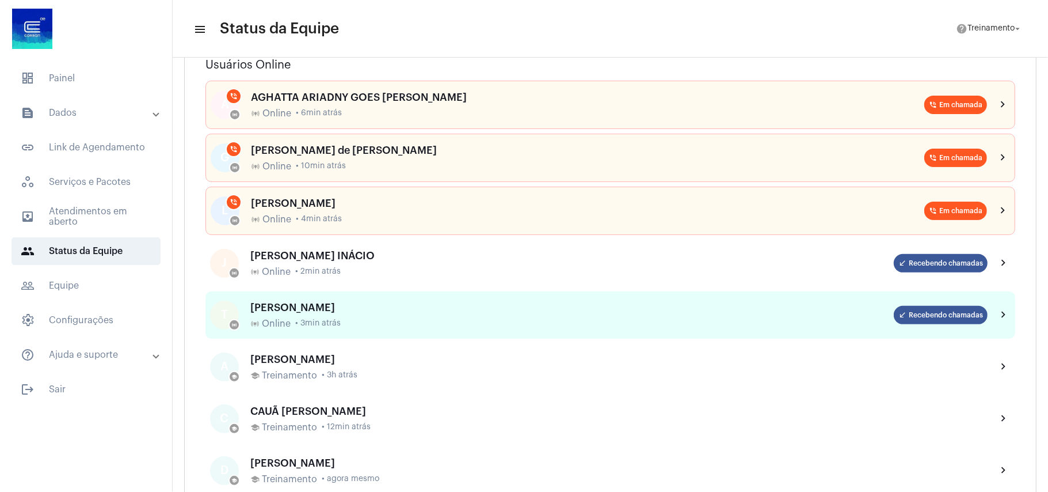
scroll to position [230, 0]
